Goal: Navigation & Orientation: Find specific page/section

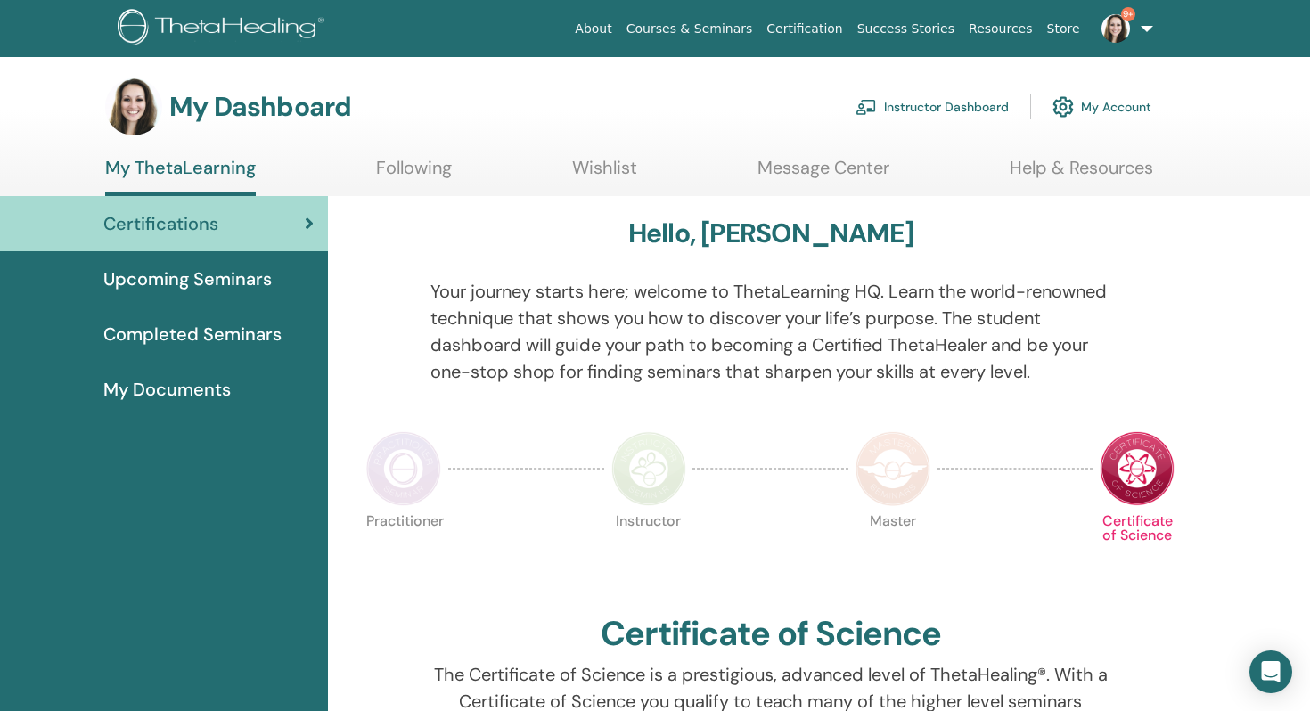
click at [1000, 107] on link "Instructor Dashboard" at bounding box center [932, 106] width 153 height 39
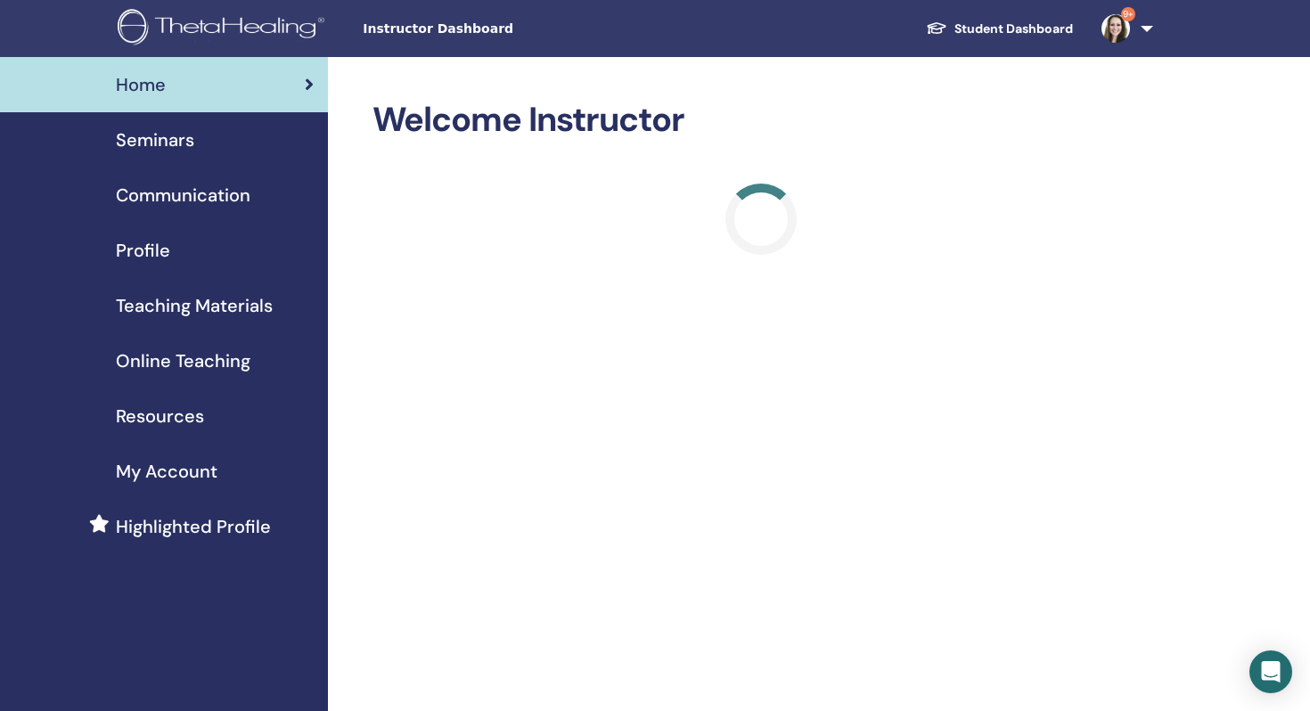
click at [201, 134] on div "Seminars" at bounding box center [163, 140] width 299 height 27
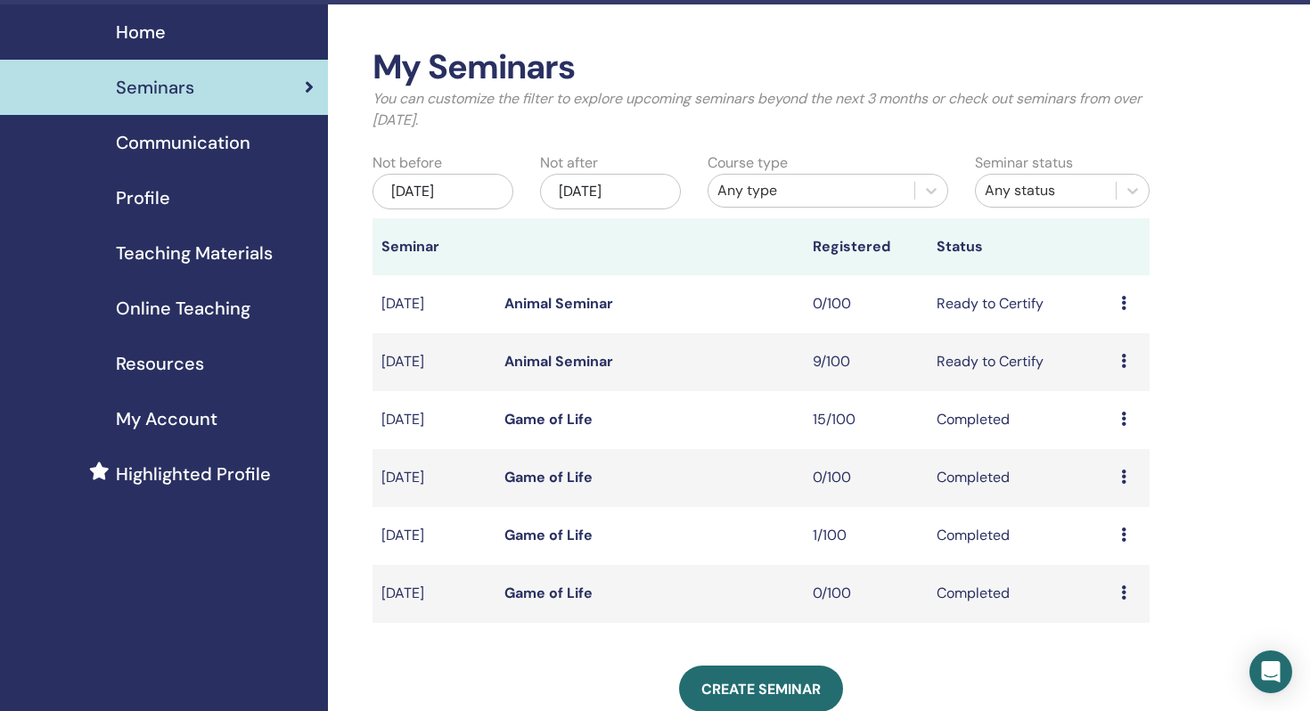
scroll to position [118, 0]
